Goal: Check status: Check status

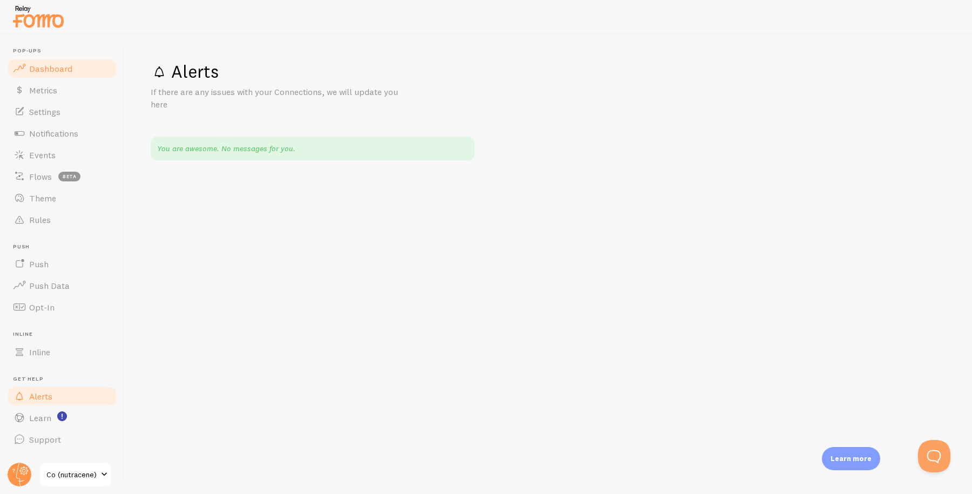
click at [41, 62] on link "Dashboard" at bounding box center [61, 69] width 111 height 22
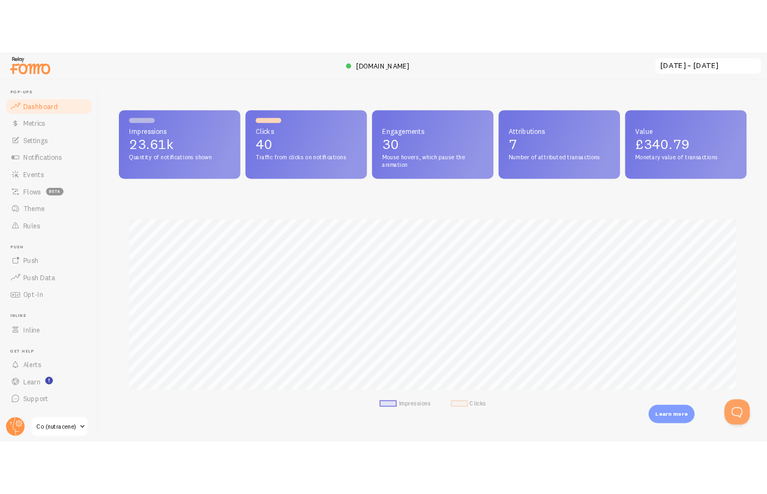
scroll to position [284, 796]
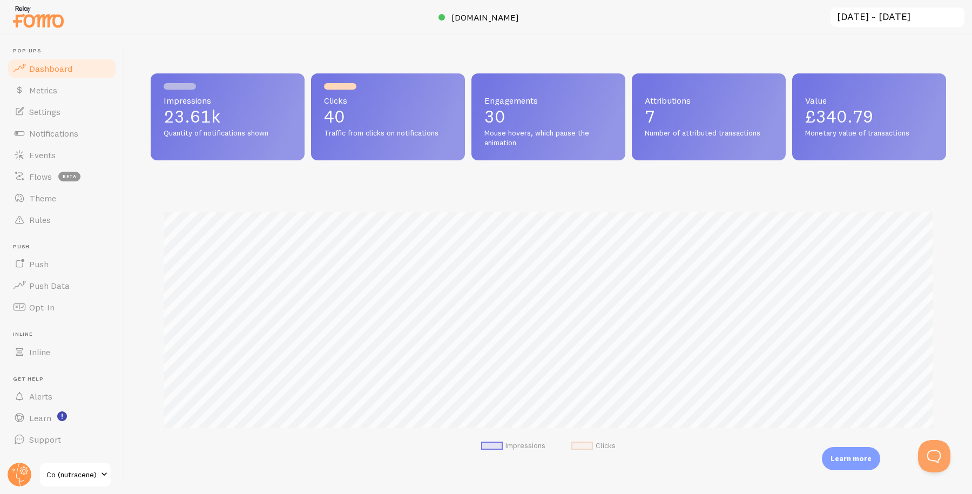
click at [862, 15] on input "[DATE] ~ [DATE]" at bounding box center [898, 17] width 136 height 22
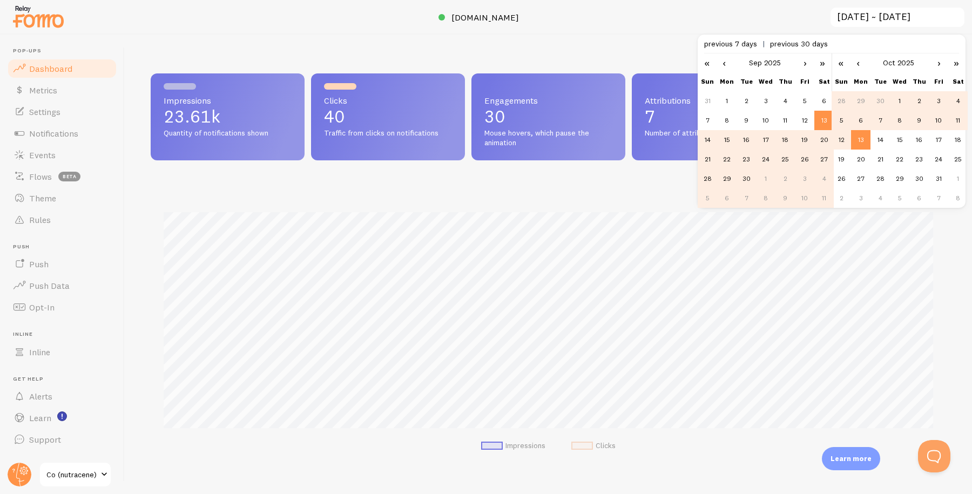
click at [648, 23] on div at bounding box center [486, 17] width 972 height 35
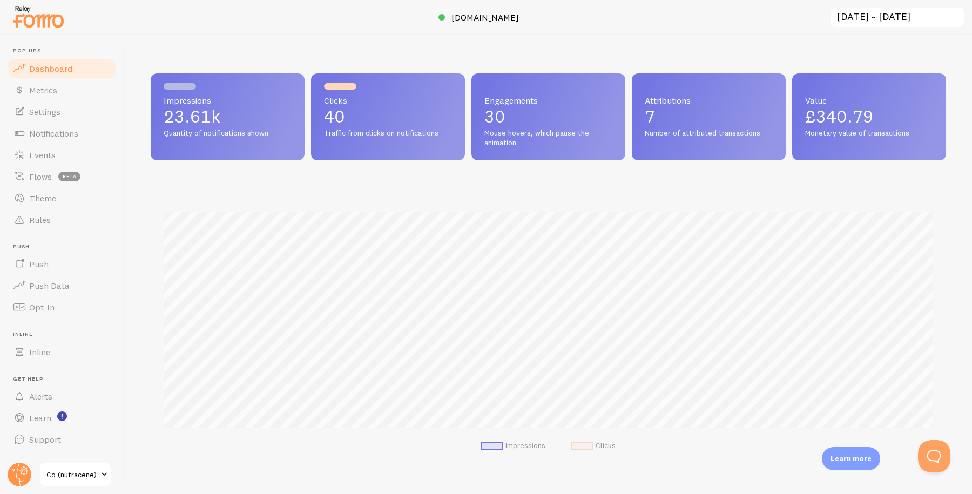
click at [878, 22] on input "[DATE] ~ [DATE]" at bounding box center [898, 17] width 136 height 22
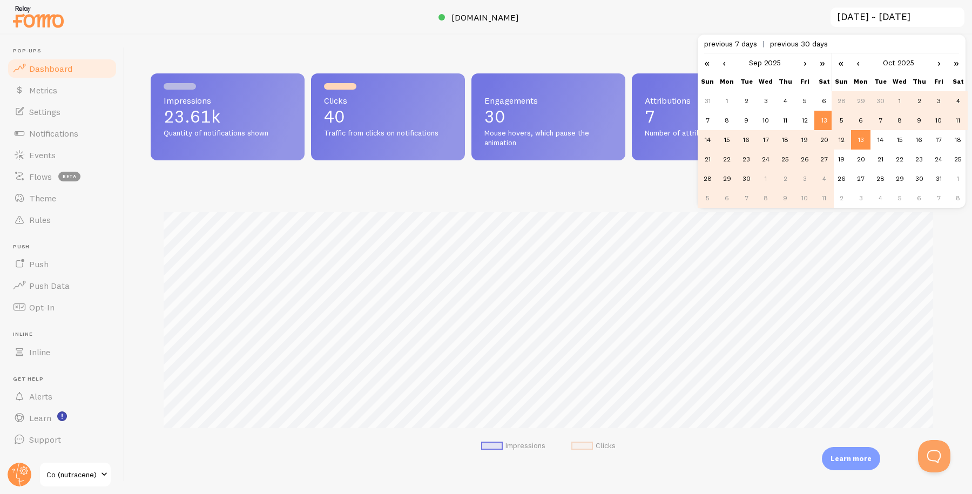
click at [721, 61] on link "‹" at bounding box center [724, 62] width 16 height 18
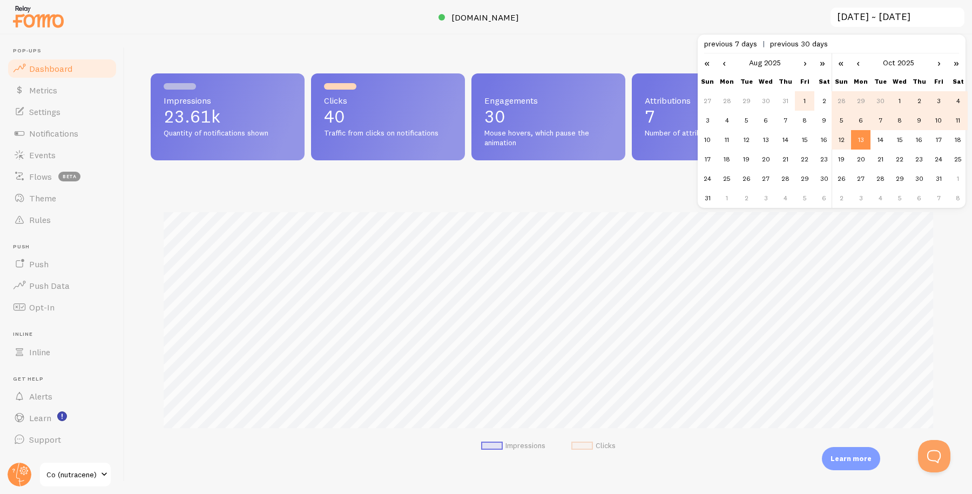
click at [801, 101] on td "1" at bounding box center [804, 100] width 19 height 19
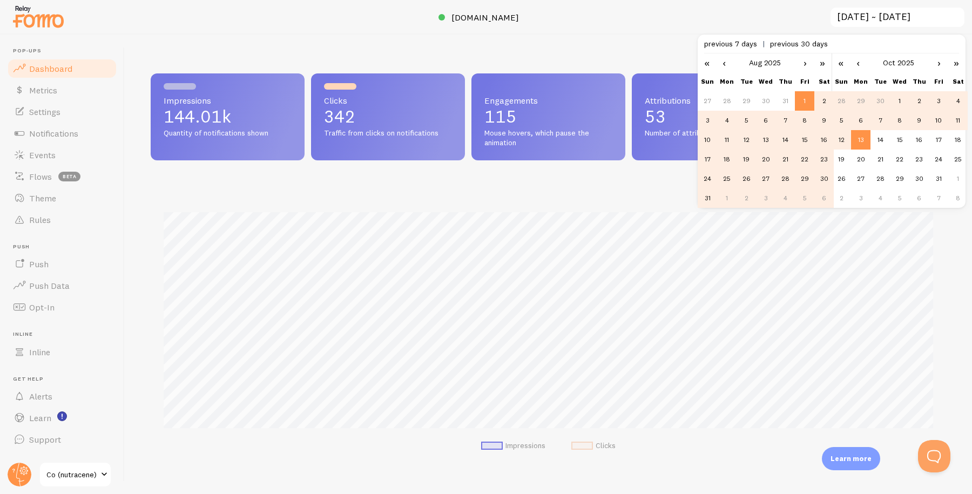
click at [825, 177] on td "30" at bounding box center [824, 178] width 19 height 19
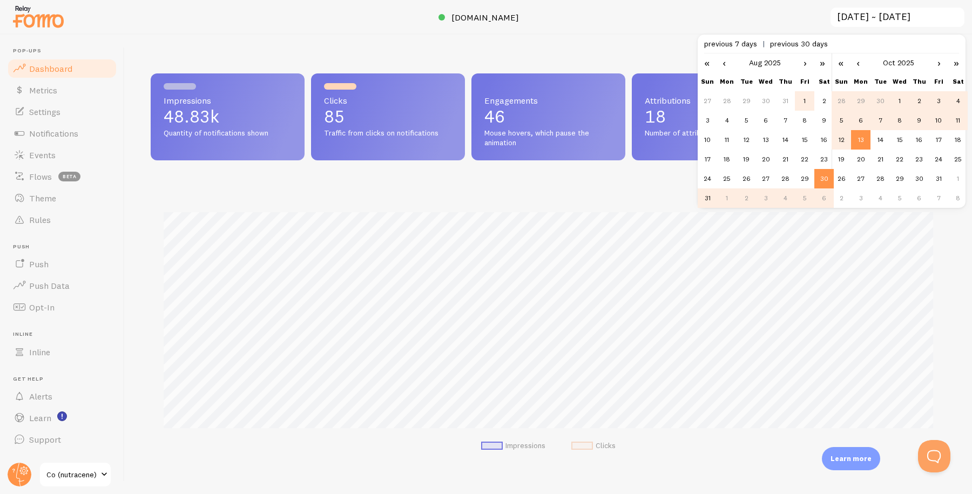
click at [803, 102] on td "1" at bounding box center [804, 100] width 19 height 19
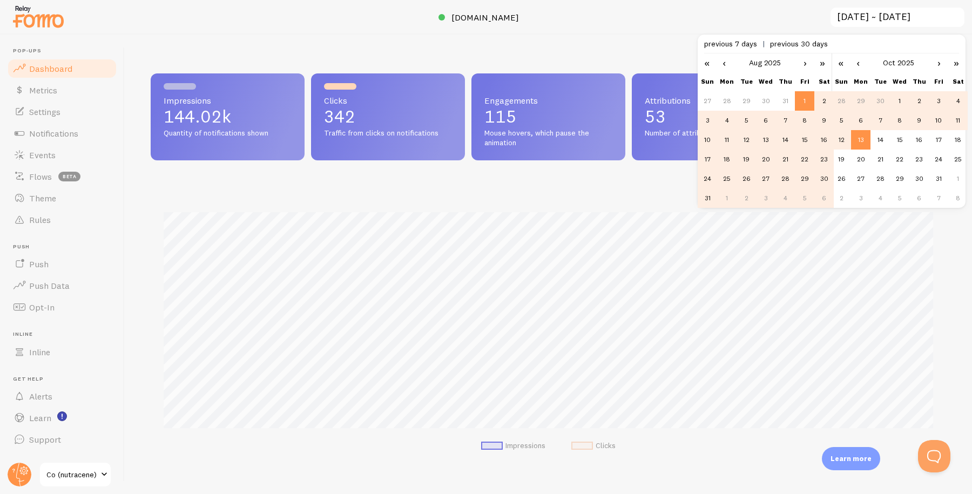
click at [860, 65] on link "‹" at bounding box center [858, 62] width 16 height 18
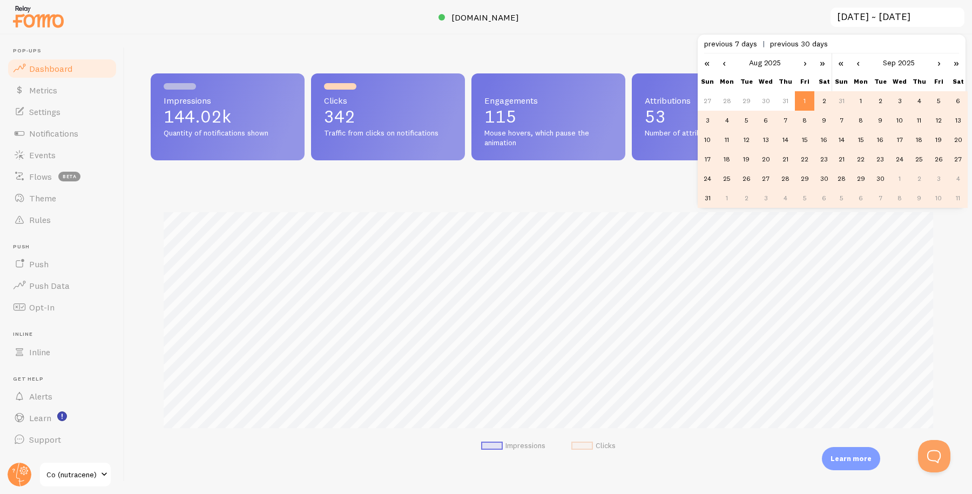
click at [857, 101] on td "1" at bounding box center [860, 100] width 19 height 19
type input "[DATE] ~ [DATE]"
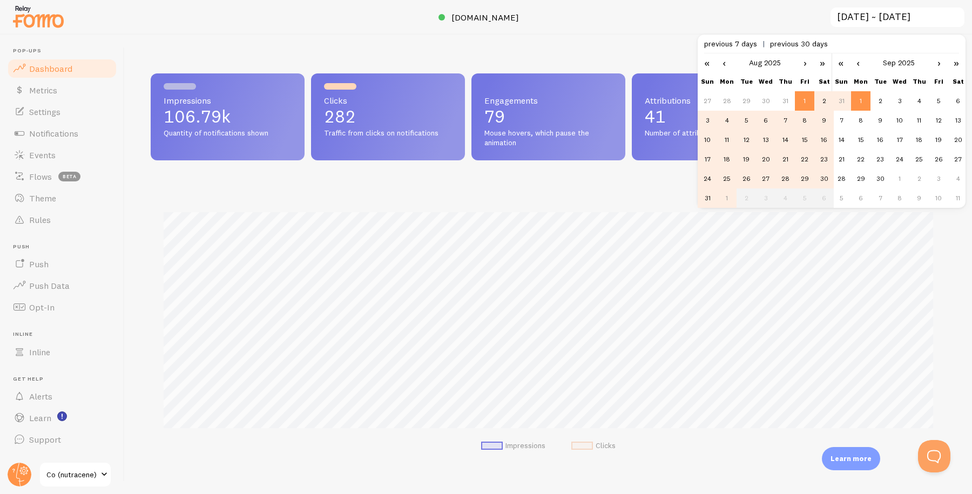
click at [725, 23] on div at bounding box center [486, 17] width 972 height 35
